Goal: Navigation & Orientation: Understand site structure

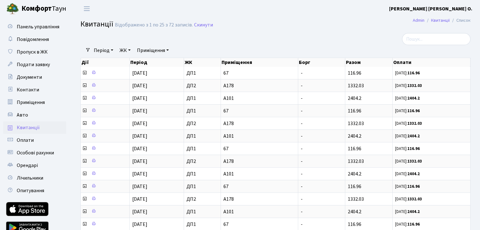
select select "25"
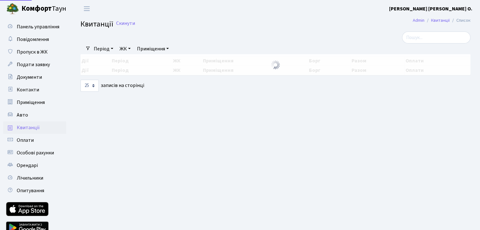
select select "25"
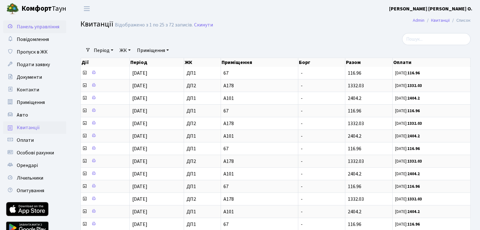
click at [42, 32] on link "Панель управління" at bounding box center [34, 27] width 63 height 13
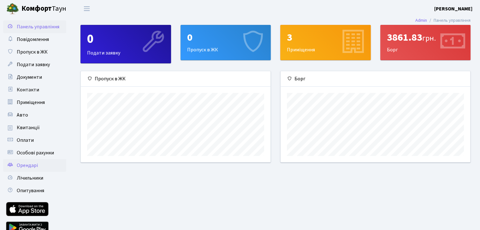
scroll to position [29, 0]
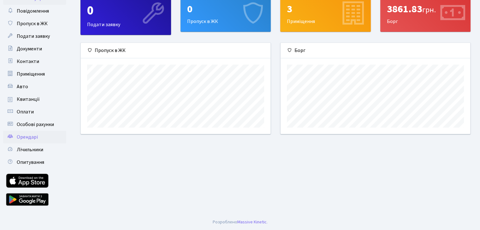
click at [32, 140] on span "Орендарі" at bounding box center [27, 137] width 21 height 7
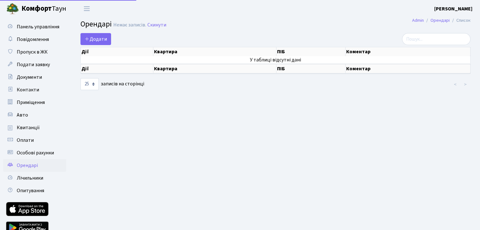
select select "25"
click at [30, 38] on span "Повідомлення" at bounding box center [33, 39] width 32 height 7
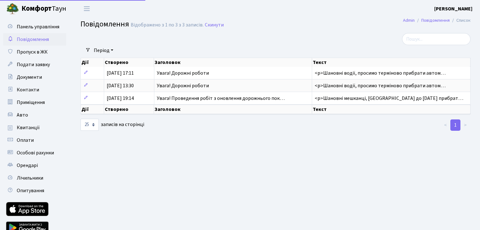
select select "25"
click at [27, 55] on span "Пропуск в ЖК" at bounding box center [32, 52] width 31 height 7
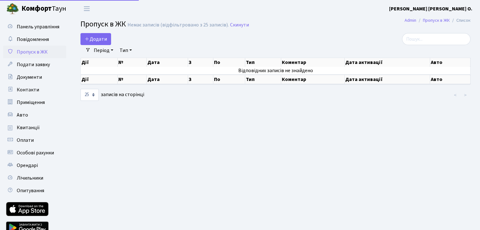
select select "25"
click at [27, 64] on span "Подати заявку" at bounding box center [33, 64] width 33 height 7
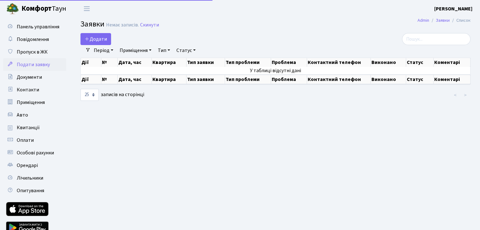
select select "25"
click at [28, 78] on span "Документи" at bounding box center [29, 77] width 25 height 7
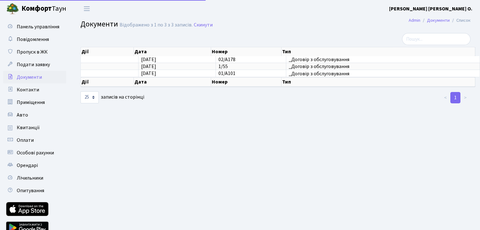
select select "25"
click at [29, 89] on span "Контакти" at bounding box center [28, 89] width 22 height 7
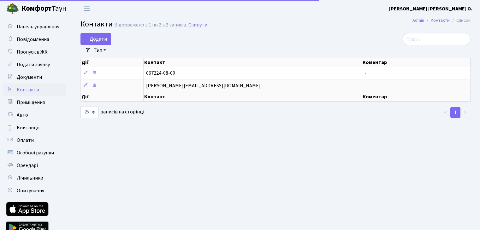
select select "25"
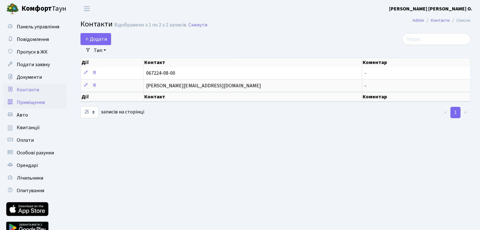
click at [28, 105] on span "Приміщення" at bounding box center [31, 102] width 28 height 7
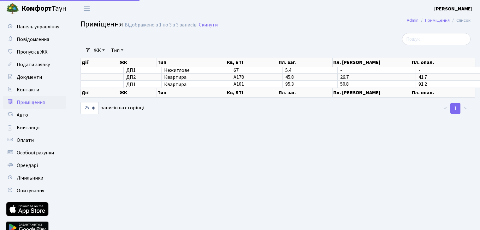
select select "25"
